Goal: Ask a question

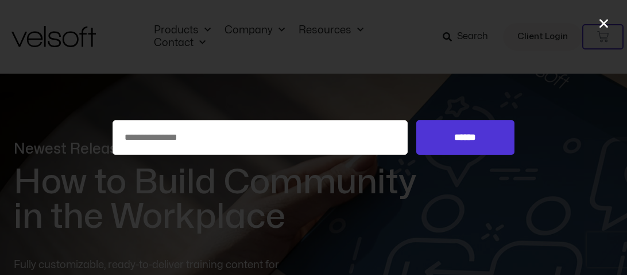
click at [602, 20] on icon "Close" at bounding box center [604, 23] width 12 height 12
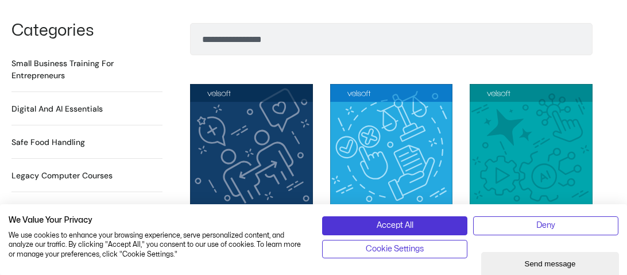
scroll to position [797, 0]
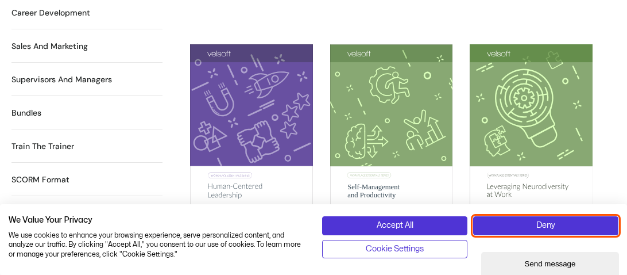
click at [566, 227] on button "Deny" at bounding box center [545, 225] width 145 height 18
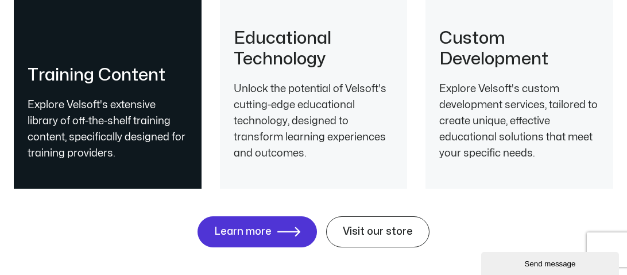
scroll to position [2547, 0]
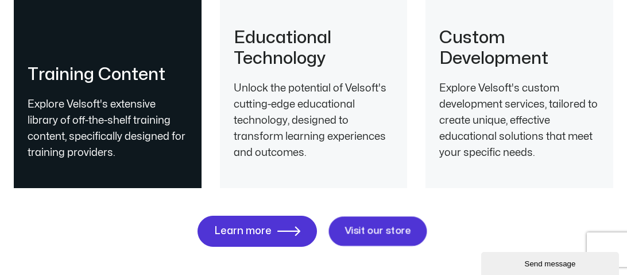
click at [406, 226] on span "Visit our store" at bounding box center [378, 231] width 67 height 11
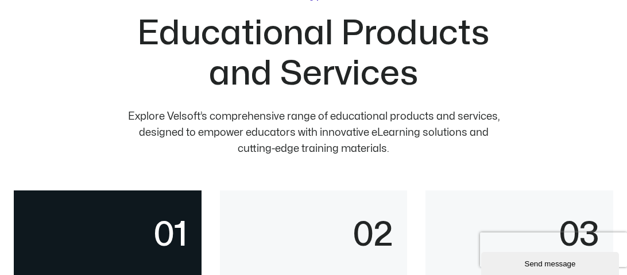
click at [597, 262] on div "Send message" at bounding box center [550, 263] width 121 height 9
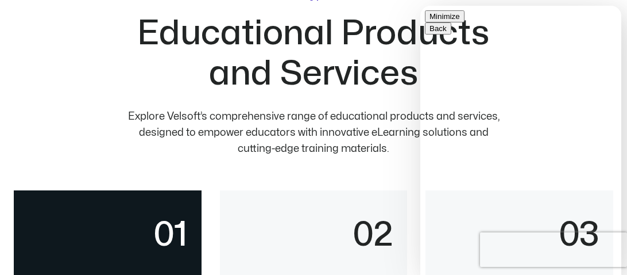
type input "***"
type input "**"
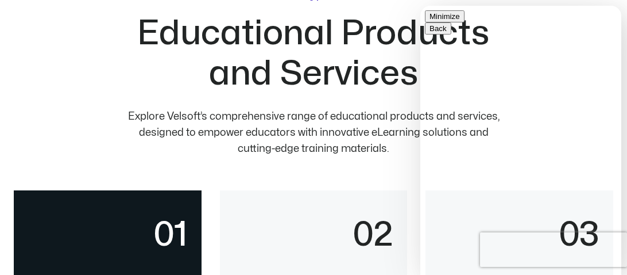
scroll to position [91, 0]
type textarea "********"
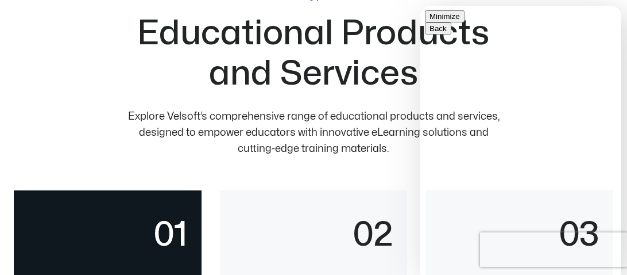
scroll to position [0, 0]
type input "*"
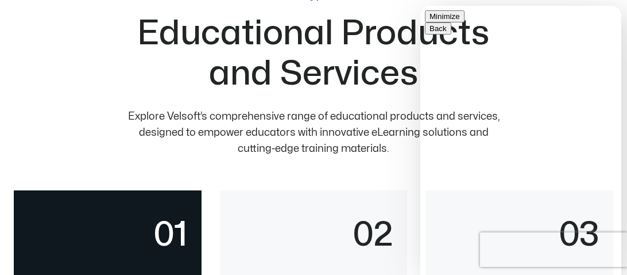
scroll to position [48, 0]
type textarea "*"
click at [465, 18] on button "Minimize" at bounding box center [445, 16] width 40 height 12
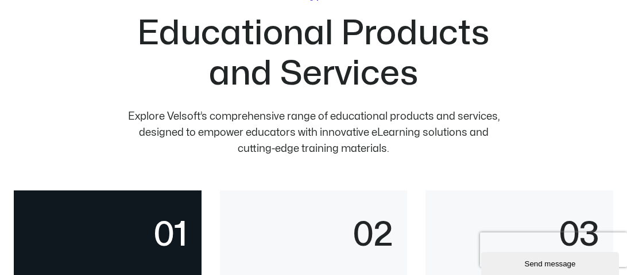
click at [551, 263] on div "Send message" at bounding box center [550, 263] width 121 height 9
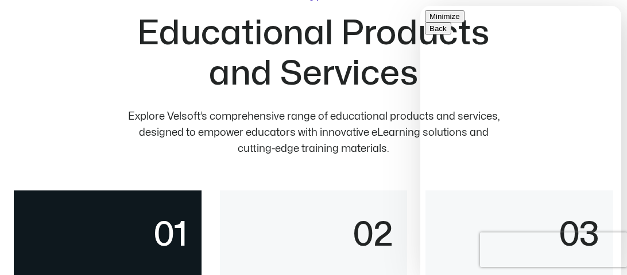
type textarea "*"
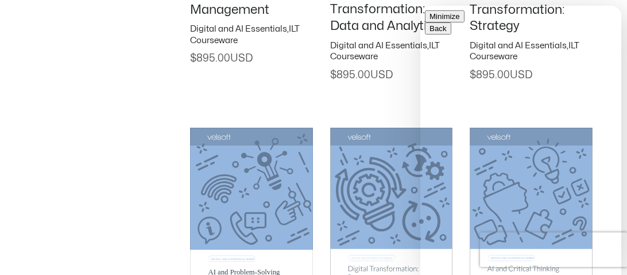
scroll to position [0, 0]
type textarea "*"
click at [465, 20] on button "Minimize" at bounding box center [445, 16] width 40 height 12
